Goal: Register for event/course

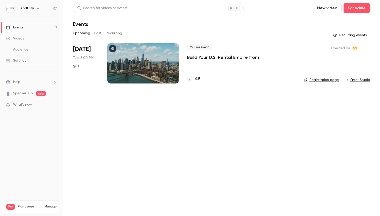
click at [213, 57] on p "Build Your U.S. Rental Empire from [GEOGRAPHIC_DATA]: No Headaches, Step-by-Step" at bounding box center [241, 57] width 109 height 6
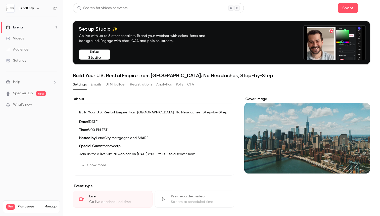
click at [25, 24] on link "Events 1" at bounding box center [31, 27] width 63 height 11
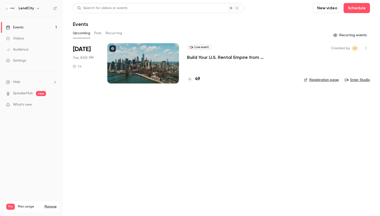
click at [198, 57] on p "Build Your U.S. Rental Empire from [GEOGRAPHIC_DATA]: No Headaches, Step-by-Step" at bounding box center [241, 57] width 109 height 6
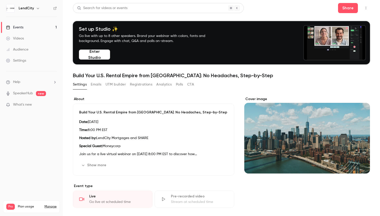
click at [139, 86] on button "Registrations" at bounding box center [141, 84] width 22 height 8
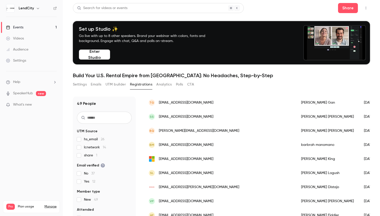
scroll to position [246, 0]
